Goal: Transaction & Acquisition: Purchase product/service

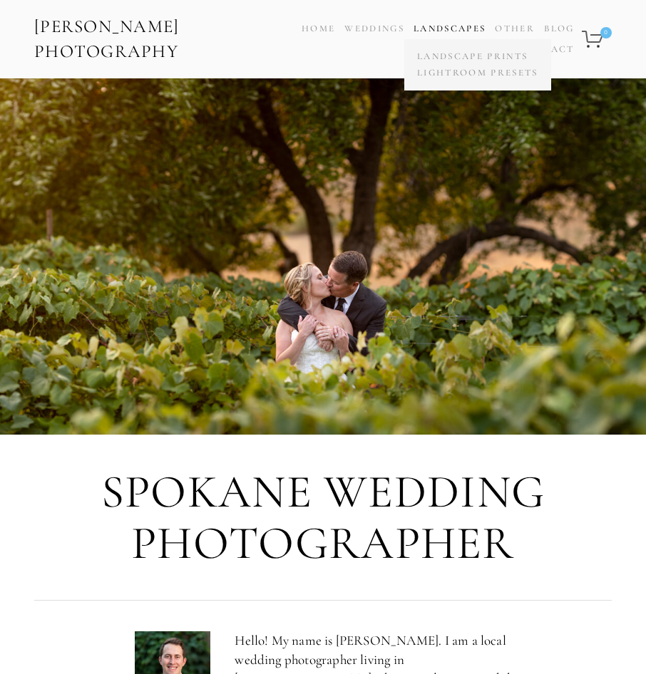
click at [439, 23] on link "Landscapes" at bounding box center [449, 28] width 72 height 11
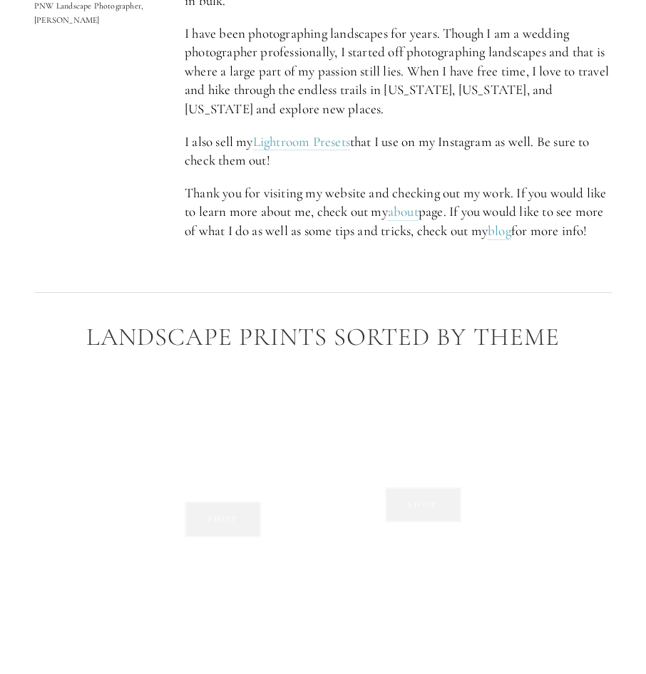
scroll to position [1069, 0]
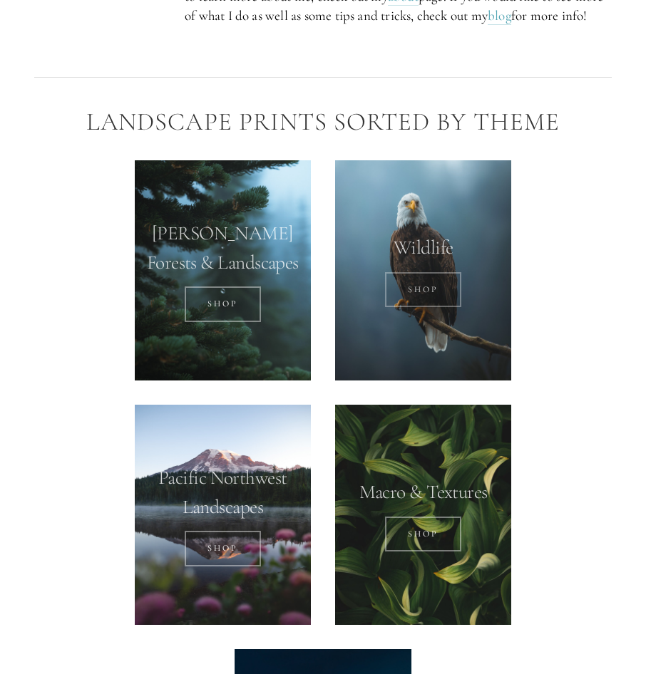
click at [400, 282] on link "SHOP" at bounding box center [423, 290] width 76 height 36
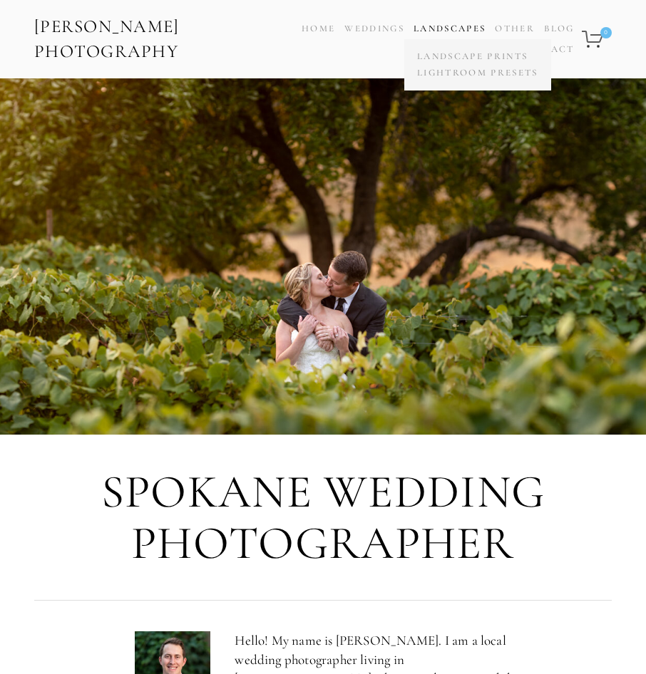
click at [457, 25] on link "Landscapes" at bounding box center [449, 28] width 72 height 11
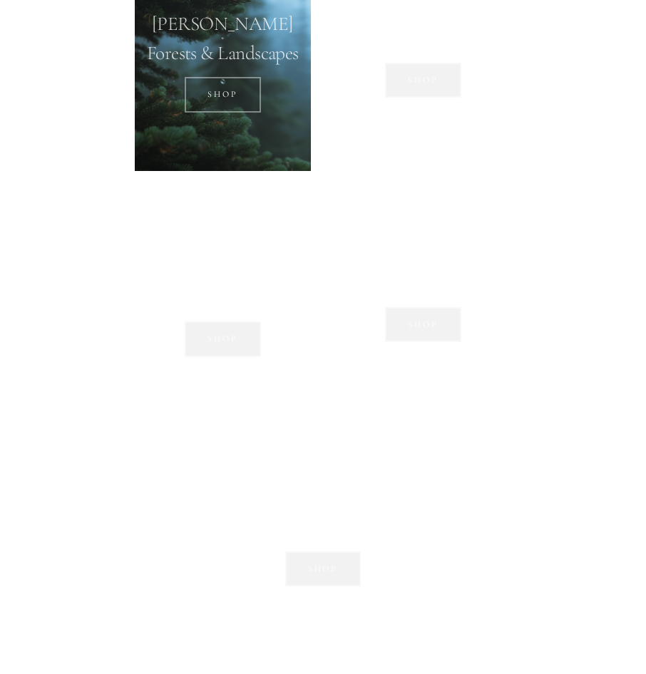
scroll to position [1283, 0]
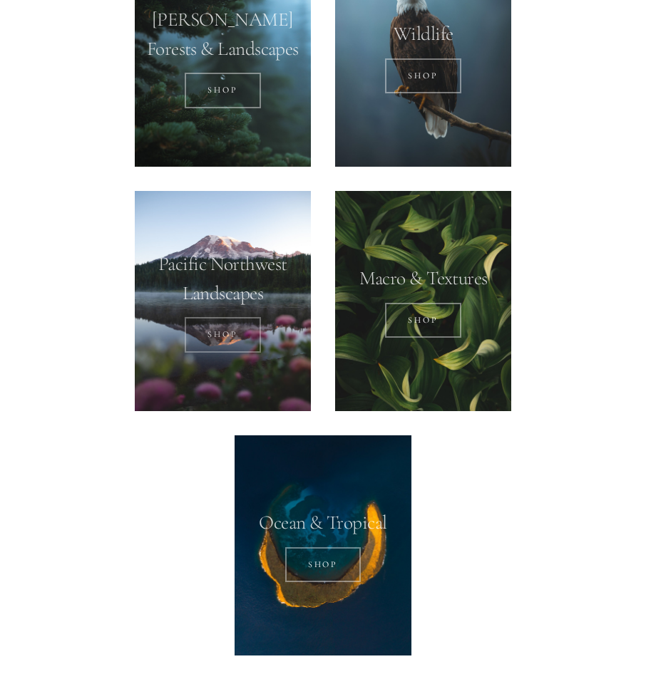
click at [234, 331] on link "SHOP" at bounding box center [223, 335] width 76 height 36
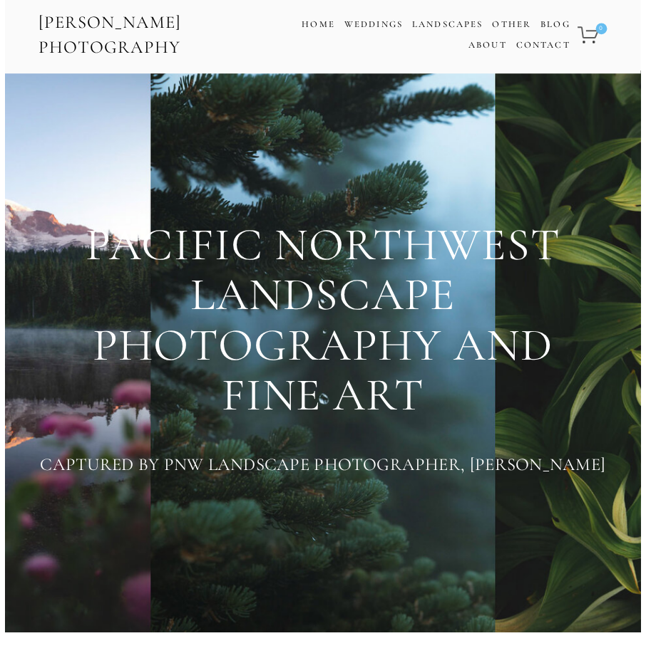
scroll to position [0, 0]
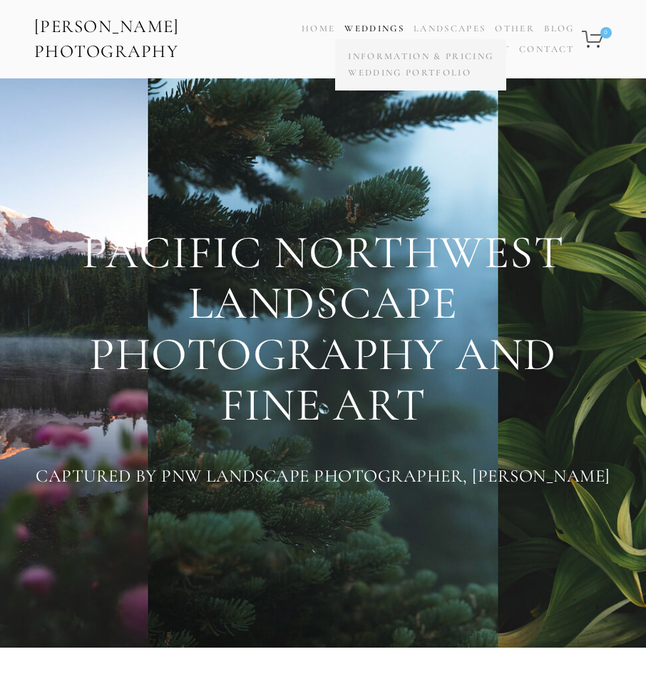
click at [393, 25] on link "Weddings" at bounding box center [374, 28] width 60 height 11
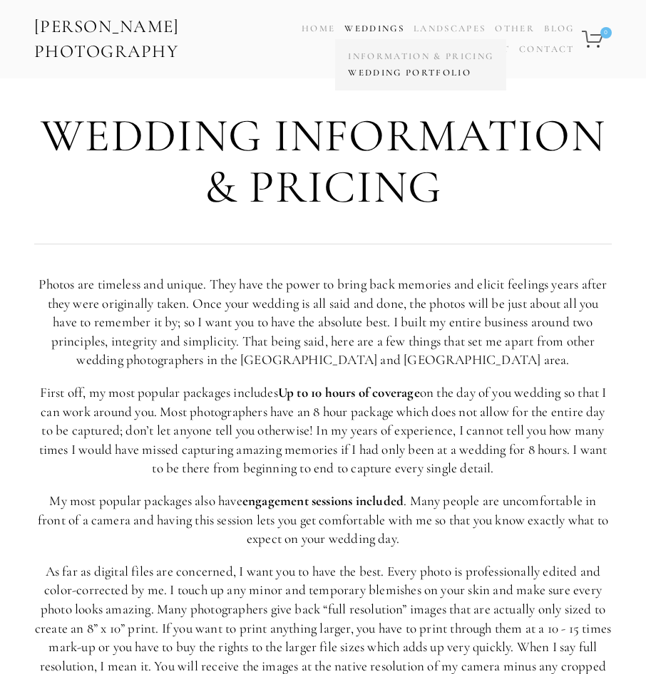
click at [395, 74] on link "Wedding Portfolio" at bounding box center [420, 73] width 152 height 16
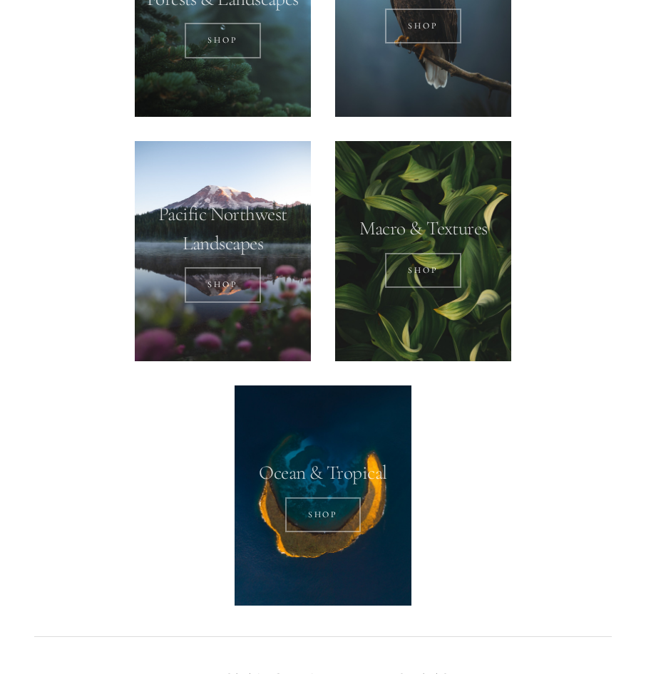
scroll to position [1354, 0]
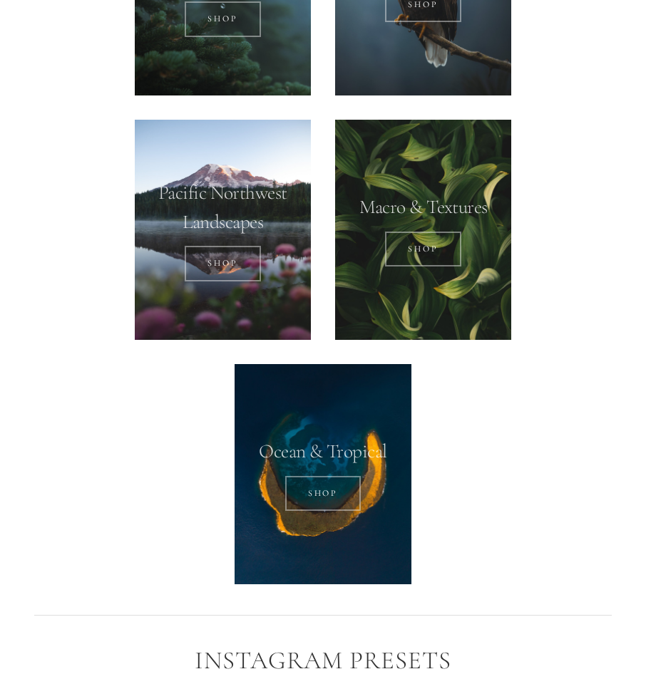
click at [291, 470] on div at bounding box center [322, 474] width 176 height 220
click at [307, 485] on link "SHOP" at bounding box center [323, 494] width 76 height 36
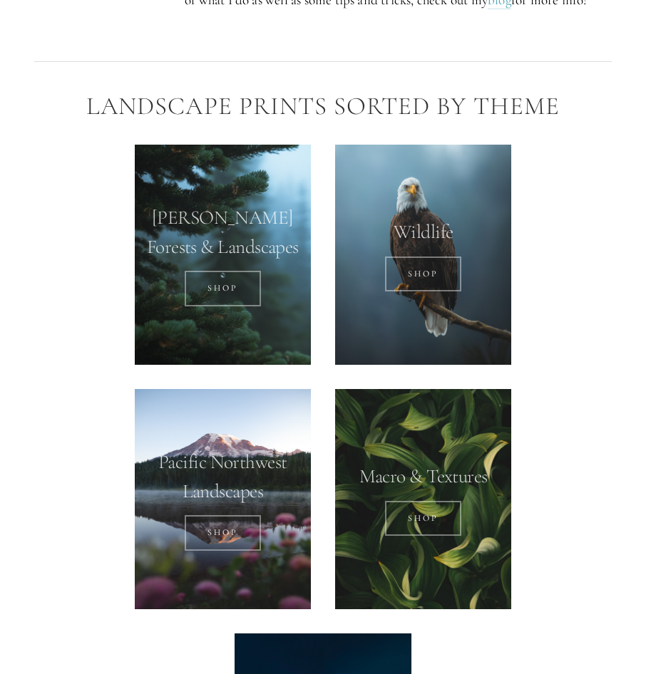
scroll to position [1069, 0]
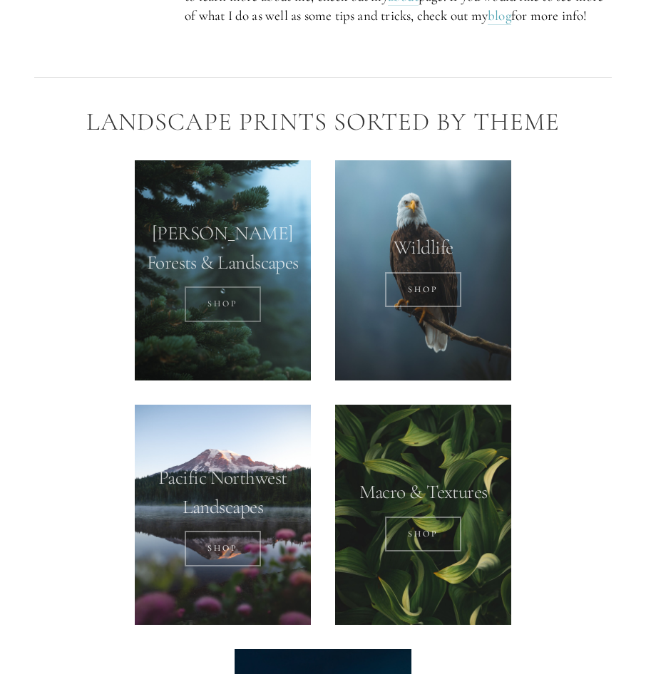
click at [208, 304] on link "SHOP" at bounding box center [223, 304] width 76 height 36
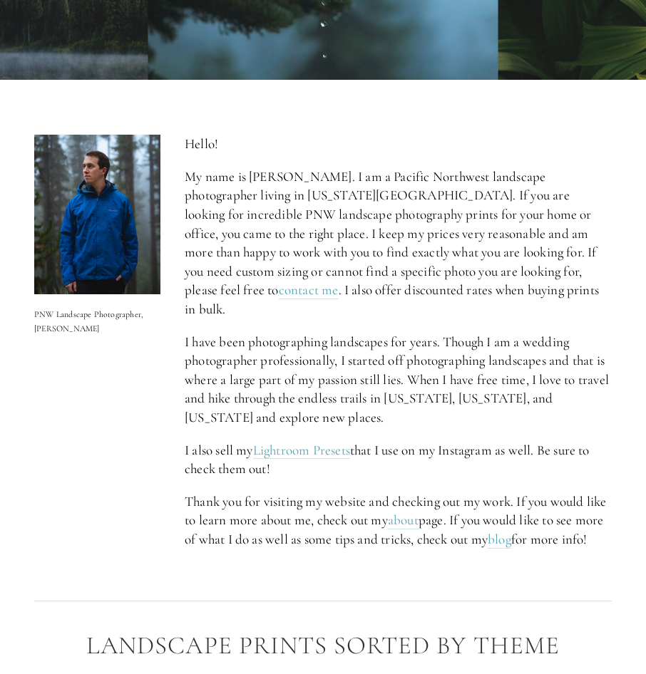
scroll to position [570, 0]
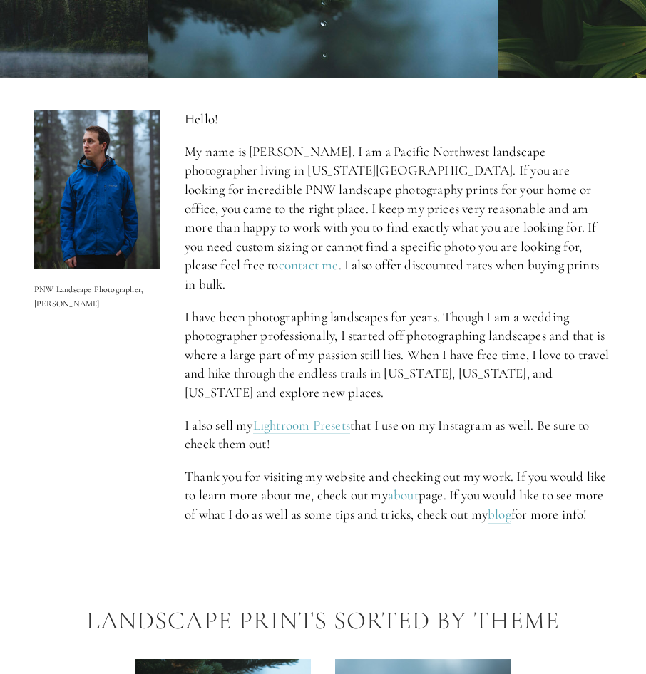
click at [326, 392] on div "Hello! My name is [PERSON_NAME]. I am a Pacific Northwest landscape photographe…" at bounding box center [398, 333] width 427 height 447
click at [323, 417] on link "Lightroom Presets" at bounding box center [301, 426] width 97 height 18
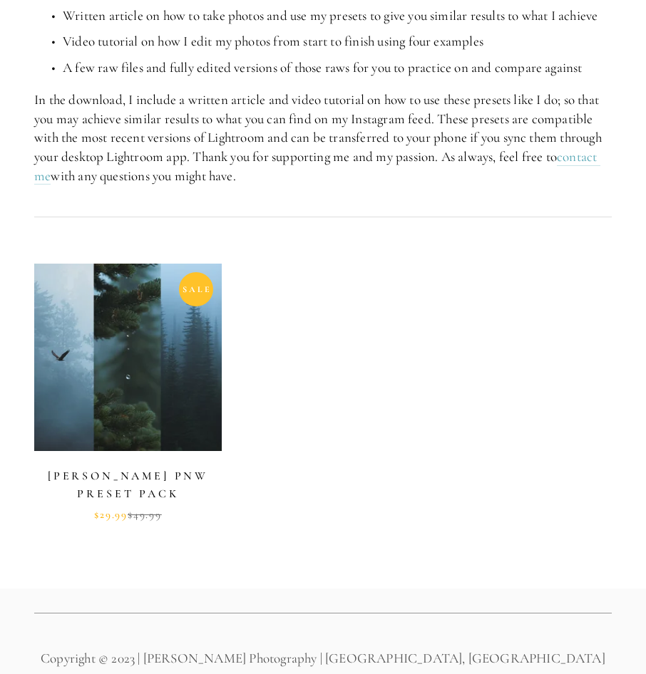
scroll to position [641, 0]
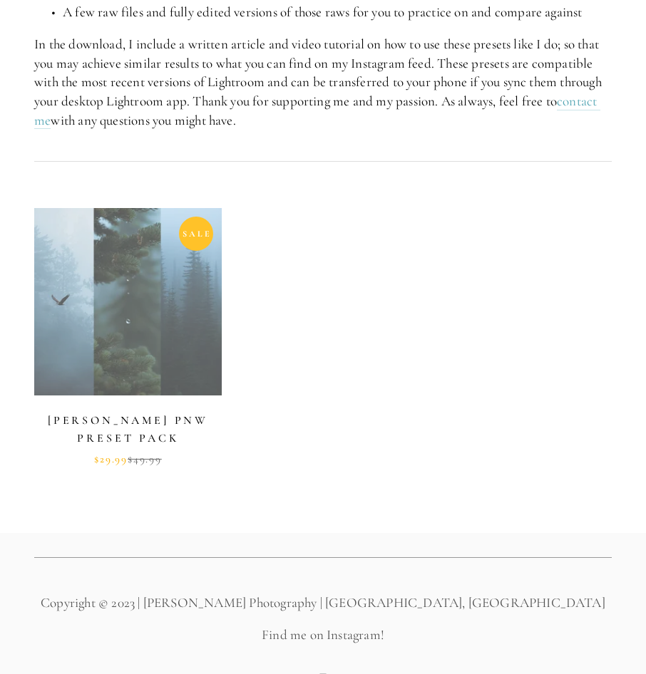
click at [130, 356] on link at bounding box center [127, 336] width 187 height 257
